Goal: Task Accomplishment & Management: Complete application form

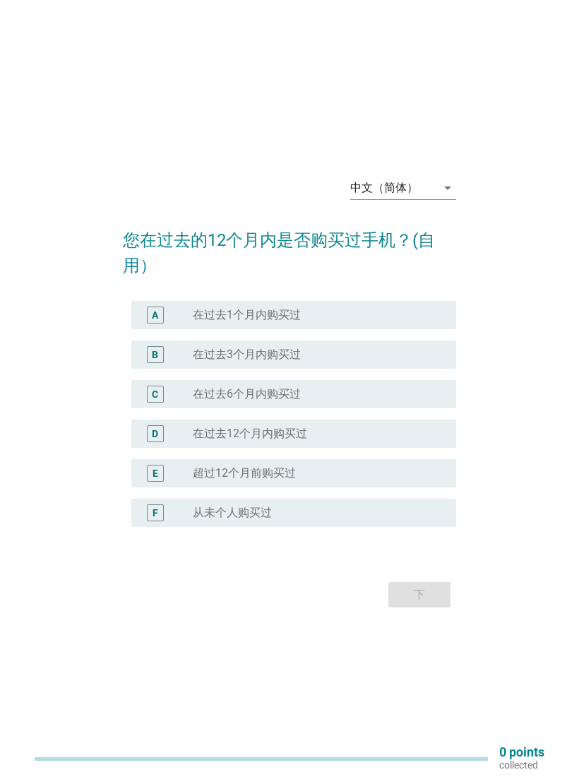
click at [439, 190] on div "arrow_drop_down" at bounding box center [447, 187] width 20 height 17
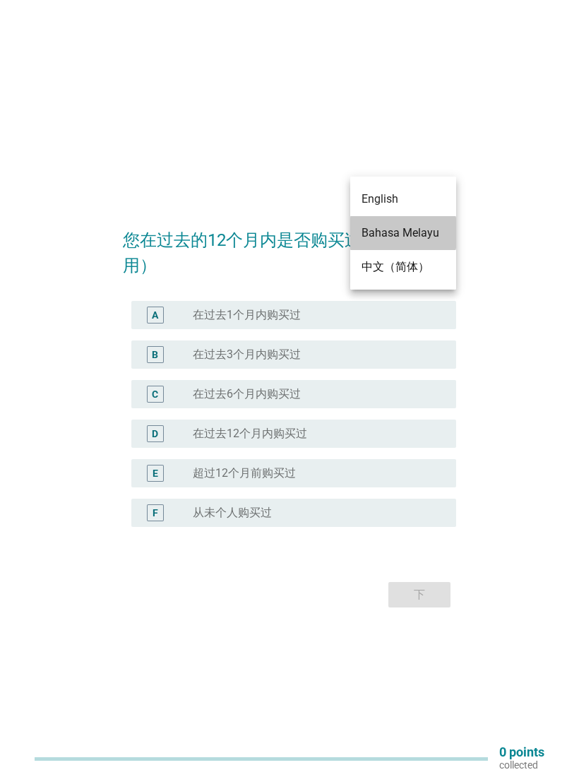
click at [427, 232] on div "Bahasa Melayu" at bounding box center [403, 233] width 83 height 17
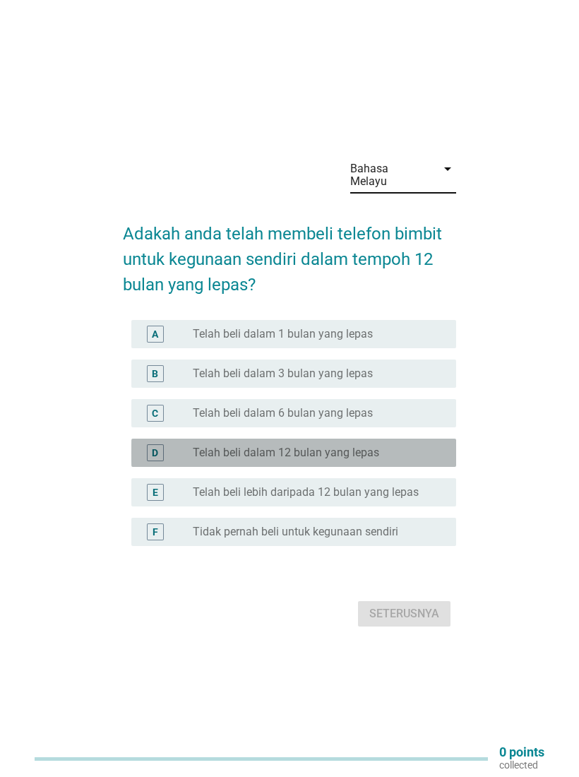
click at [384, 444] on div "radio_button_unchecked Telah beli dalam 12 bulan yang lepas" at bounding box center [319, 452] width 252 height 17
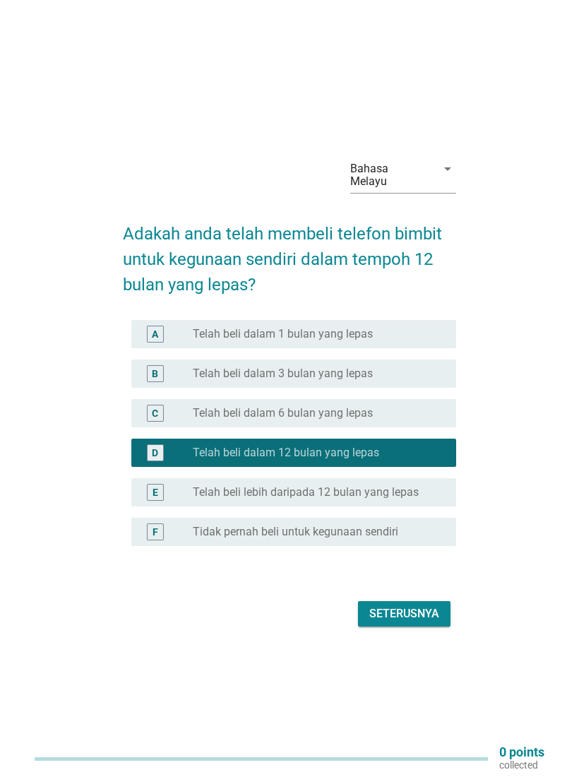
click at [410, 485] on label "Telah beli lebih daripada 12 bulan yang lepas" at bounding box center [306, 492] width 226 height 14
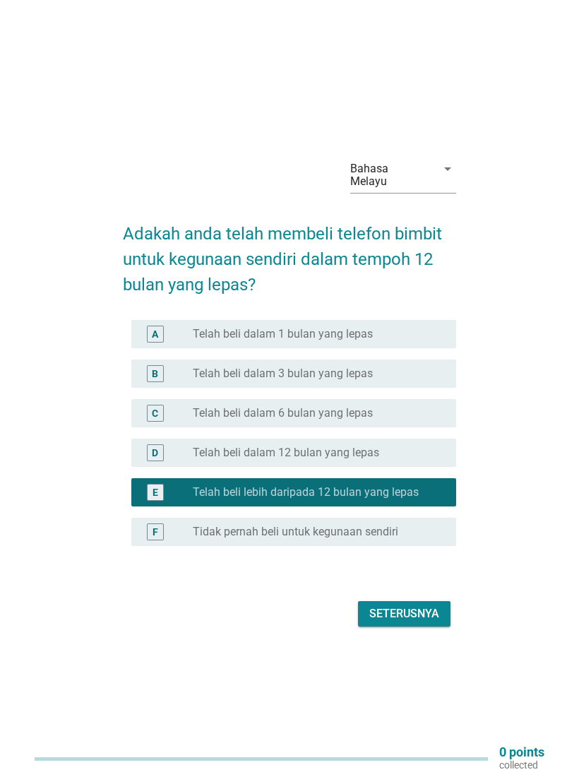
click at [428, 605] on div "Seterusnya" at bounding box center [404, 613] width 70 height 17
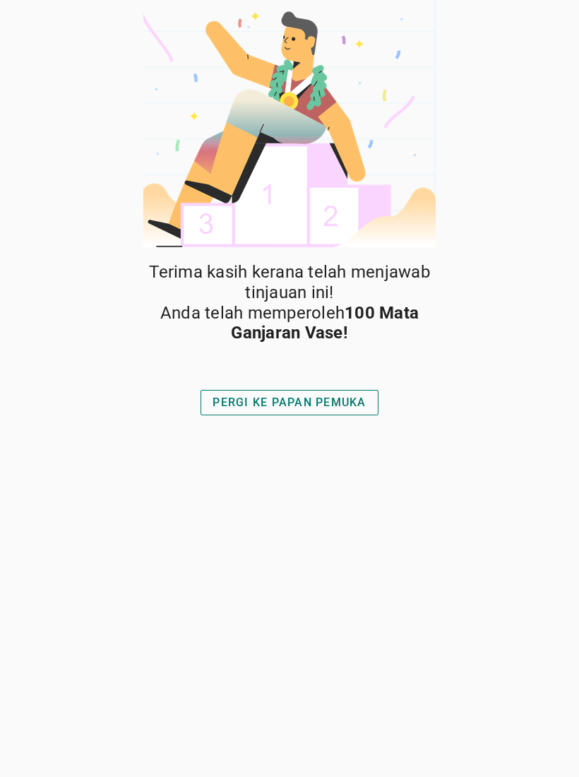
click at [333, 396] on div "PERGI KE PAPAN PEMUKA" at bounding box center [289, 402] width 153 height 17
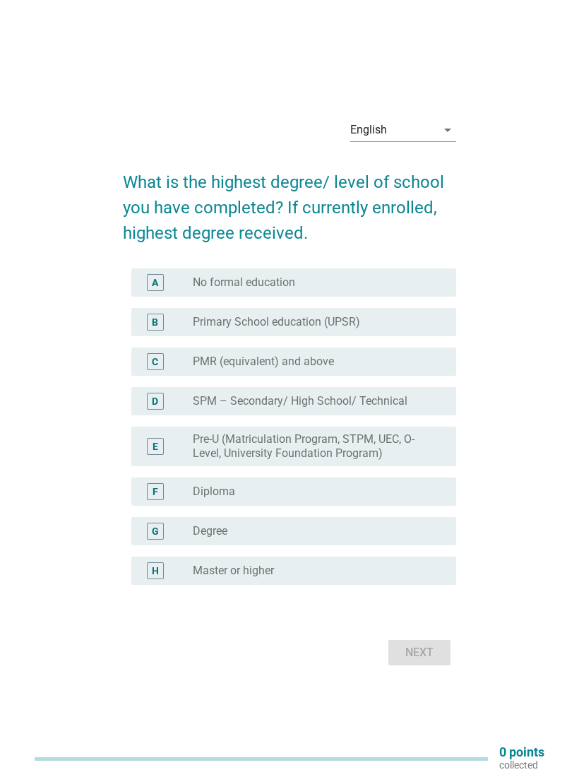
click at [444, 124] on icon "arrow_drop_down" at bounding box center [447, 129] width 17 height 17
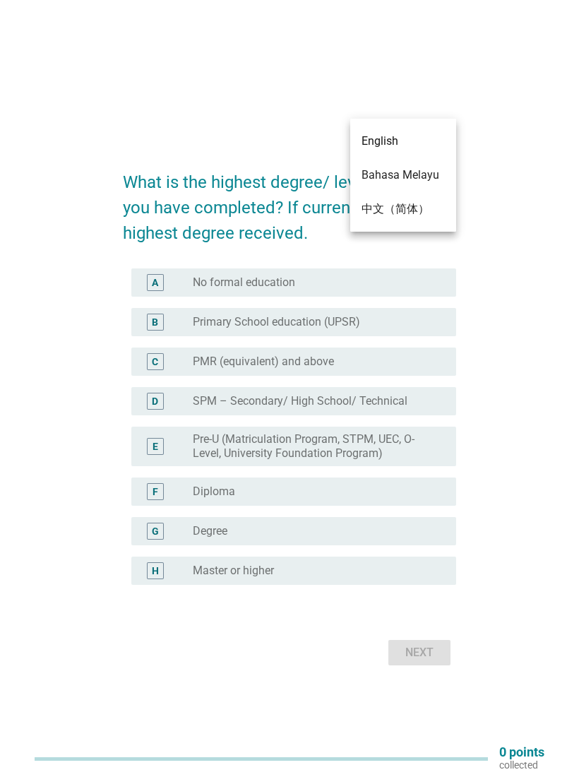
click at [424, 172] on div "Bahasa Melayu" at bounding box center [403, 175] width 83 height 17
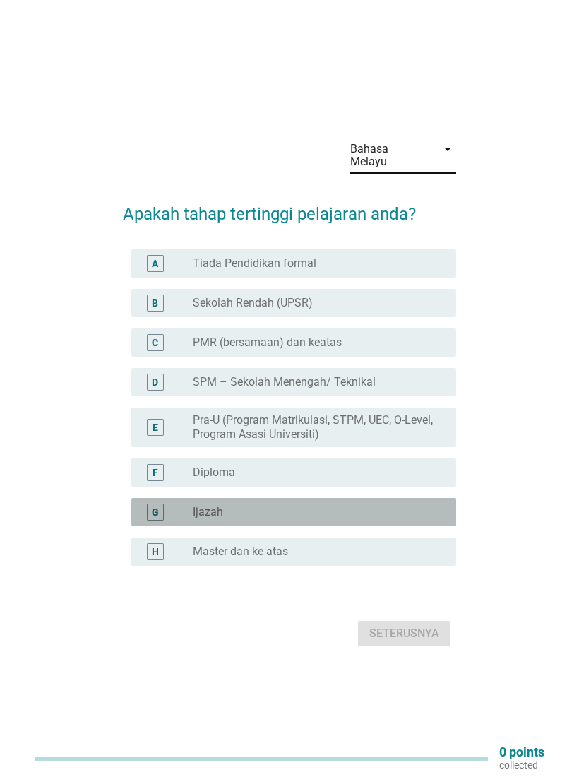
click at [312, 505] on div "radio_button_unchecked Ijazah" at bounding box center [313, 512] width 241 height 14
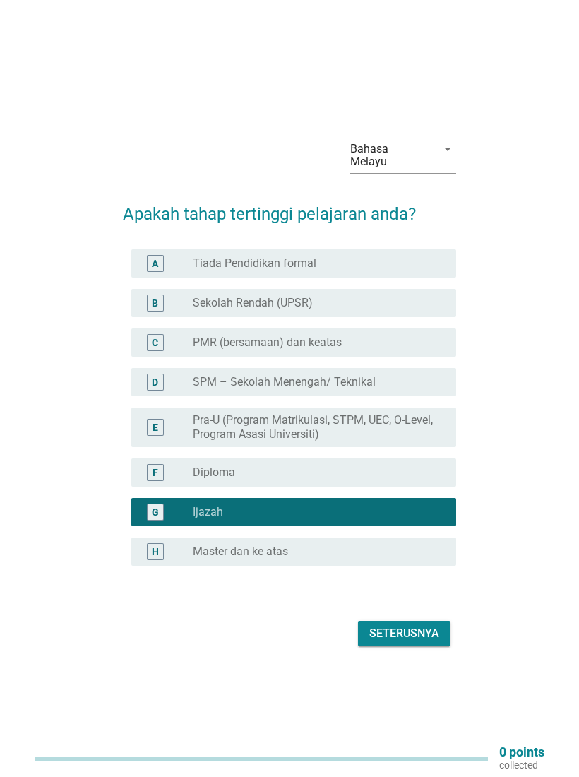
click at [421, 625] on div "Seterusnya" at bounding box center [404, 633] width 70 height 17
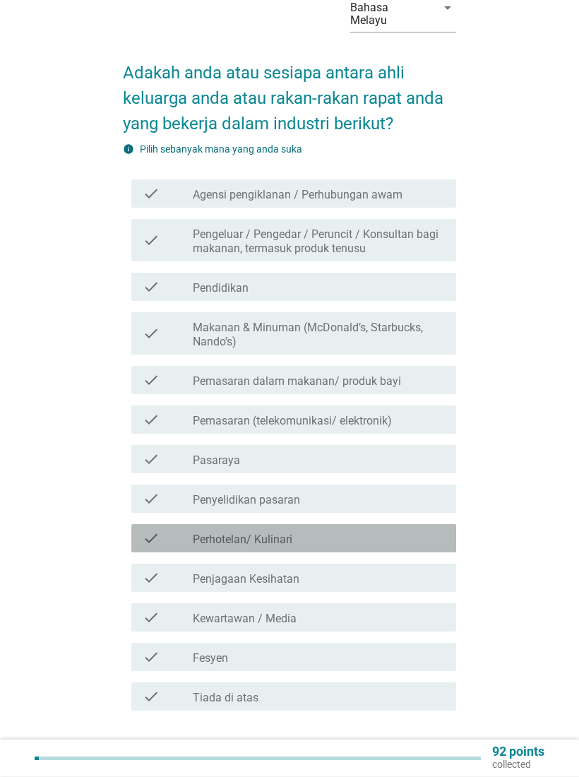
scroll to position [145, 0]
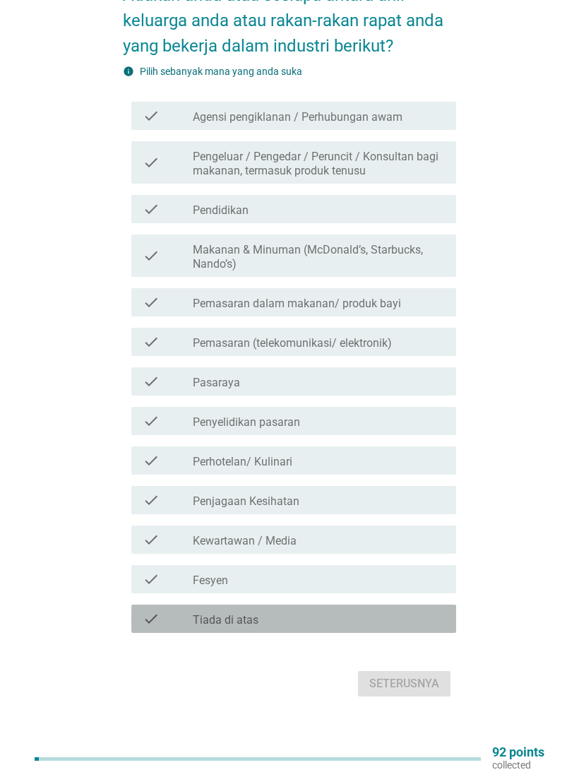
click at [332, 605] on div "check check_box_outline_blank Tiada di atas" at bounding box center [293, 619] width 325 height 28
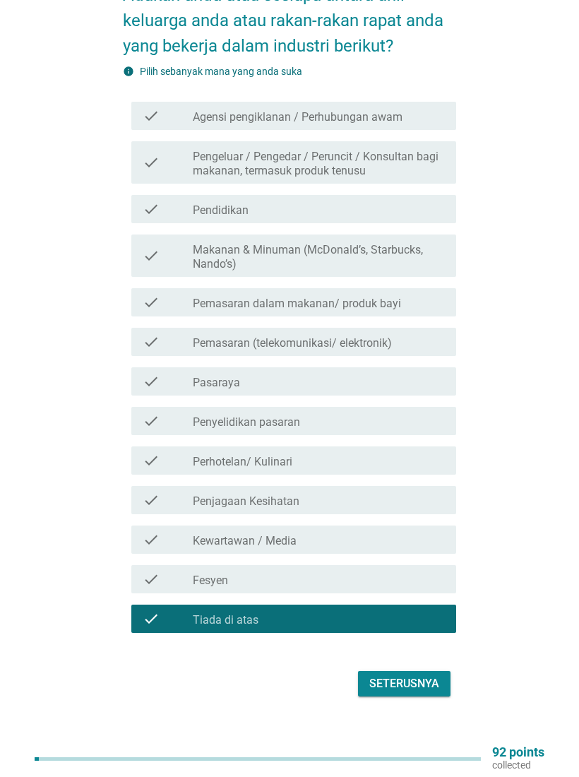
click at [422, 675] on div "Seterusnya" at bounding box center [404, 683] width 70 height 17
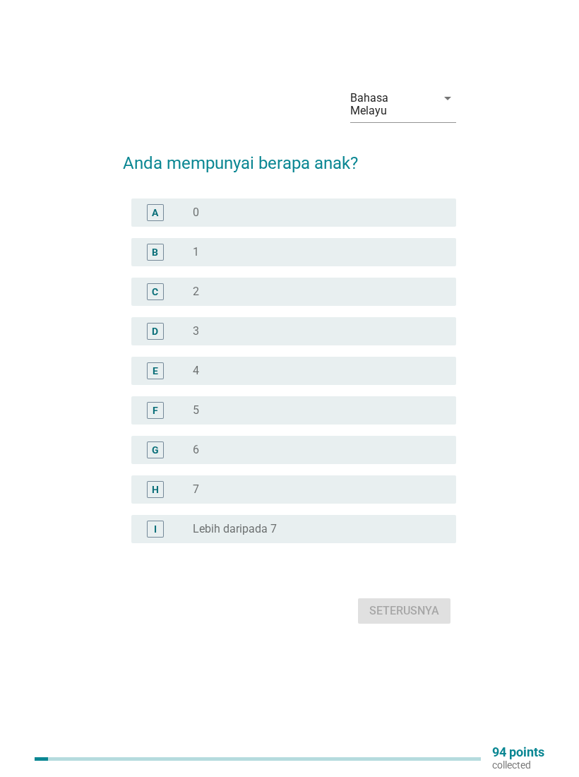
scroll to position [0, 0]
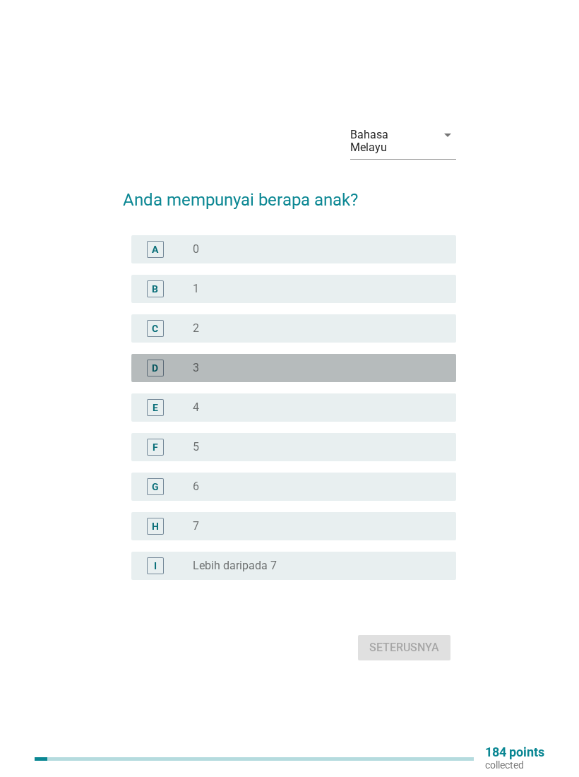
click at [286, 361] on div "radio_button_unchecked 3" at bounding box center [313, 368] width 241 height 14
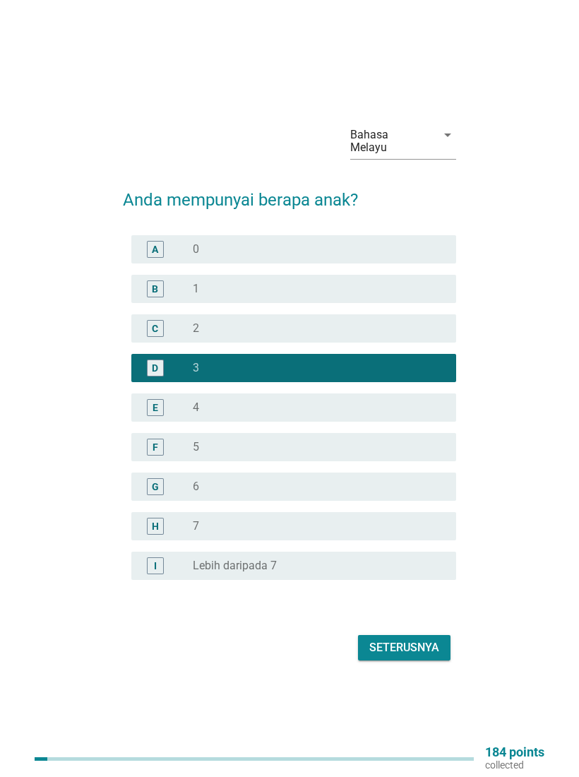
click at [421, 639] on div "Seterusnya" at bounding box center [404, 647] width 70 height 17
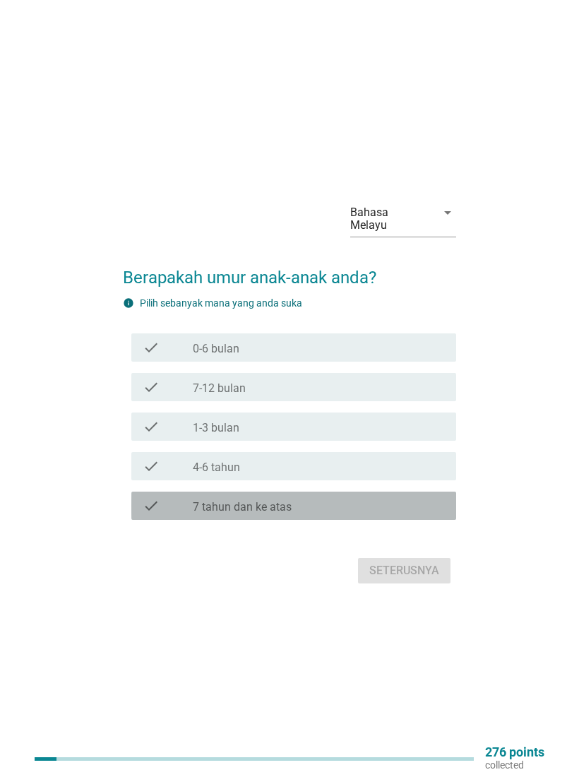
click at [315, 502] on div "check_box_outline_blank 7 tahun dan ke atas" at bounding box center [319, 505] width 252 height 17
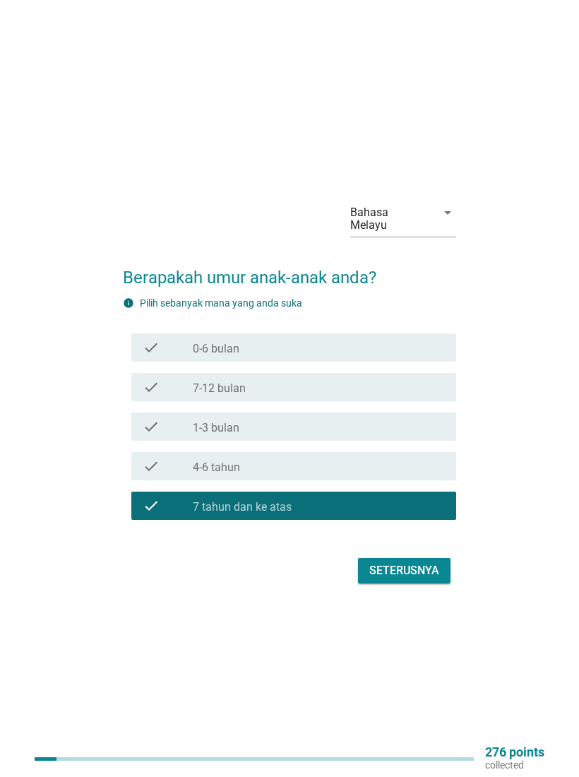
click at [413, 562] on div "Seterusnya" at bounding box center [404, 570] width 70 height 17
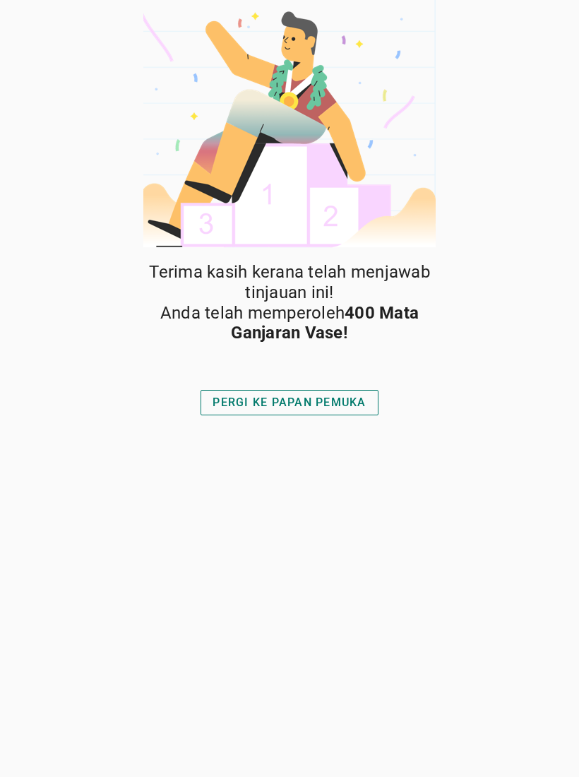
click at [309, 403] on div "PERGI KE PAPAN PEMUKA" at bounding box center [289, 402] width 153 height 17
